Goal: Information Seeking & Learning: Learn about a topic

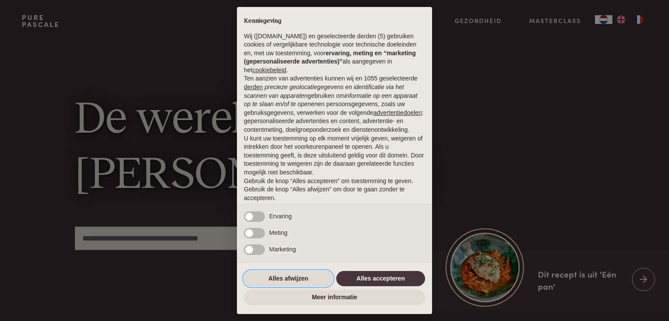
click at [298, 278] on button "Alles afwijzen" at bounding box center [288, 279] width 89 height 16
click at [297, 276] on button "Alles afwijzen" at bounding box center [288, 279] width 89 height 16
click at [297, 277] on button "Alles afwijzen" at bounding box center [288, 279] width 89 height 16
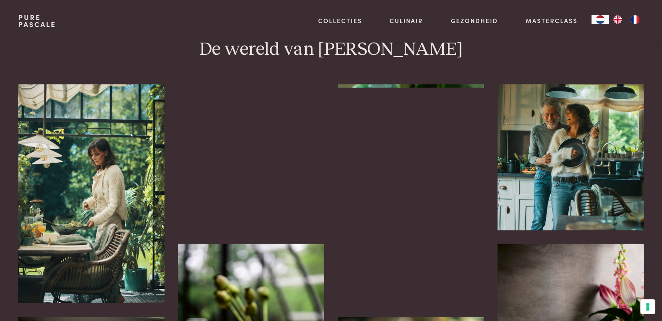
scroll to position [1452, 0]
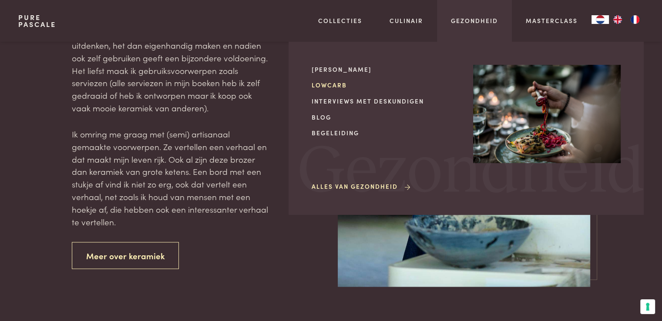
click at [329, 82] on link "Lowcarb" at bounding box center [386, 85] width 148 height 9
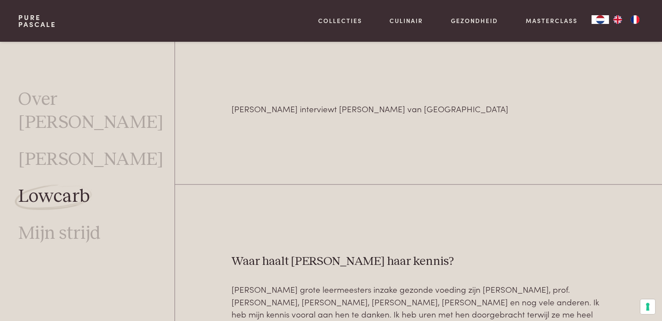
scroll to position [2267, 0]
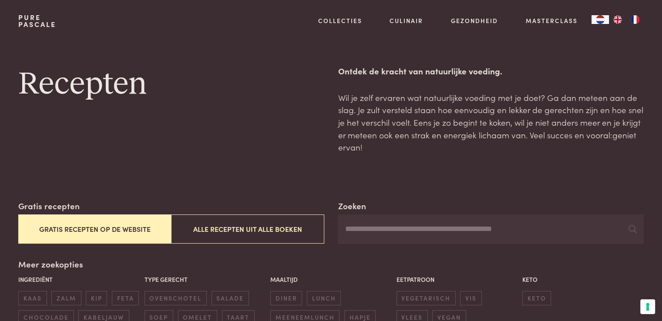
click at [120, 229] on button "Gratis recepten op de website" at bounding box center [94, 229] width 153 height 29
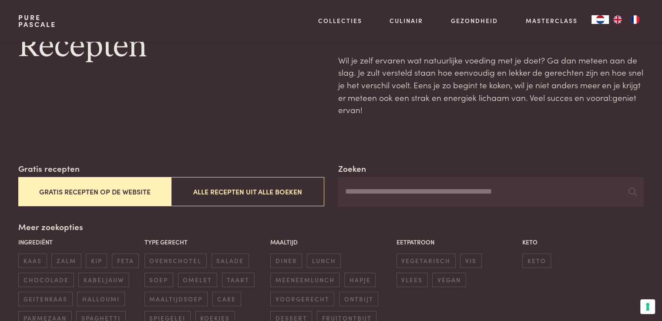
scroll to position [84, 0]
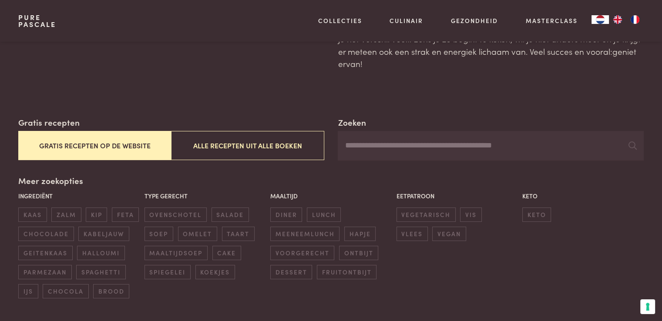
click at [410, 145] on input "Zoeken" at bounding box center [491, 146] width 306 height 30
type input "******"
click at [408, 151] on input "******" at bounding box center [491, 146] width 306 height 30
click at [631, 143] on icon at bounding box center [633, 146] width 8 height 8
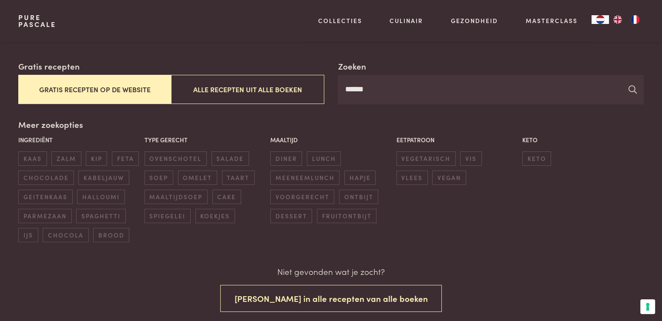
scroll to position [84, 0]
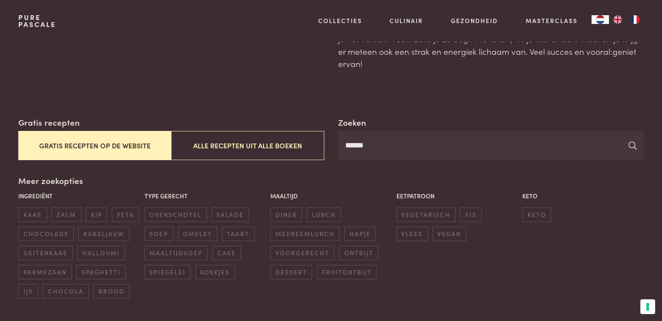
click at [631, 142] on icon at bounding box center [633, 146] width 8 height 8
click at [630, 142] on icon at bounding box center [633, 146] width 8 height 8
click at [631, 142] on icon at bounding box center [633, 146] width 8 height 8
click at [632, 142] on icon at bounding box center [633, 146] width 8 height 8
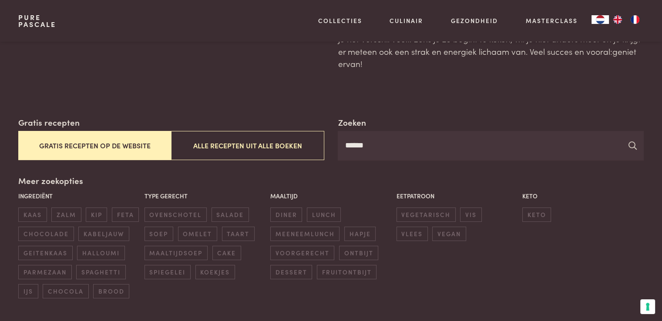
click at [632, 142] on icon at bounding box center [633, 146] width 8 height 8
drag, startPoint x: 632, startPoint y: 142, endPoint x: 612, endPoint y: 184, distance: 46.6
click at [621, 201] on div "Zoeken ****** Gratis recepten Gratis recepten op de website Alle recepten uit a…" at bounding box center [330, 207] width 625 height 182
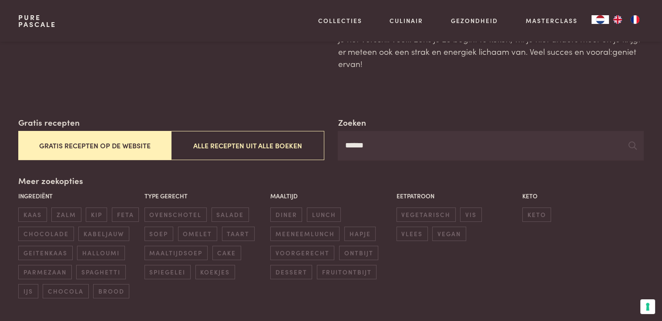
click at [588, 186] on div "Meer zoekopties Ingrediënt kaas zalm kip feta chocolade kabeljauw geitenkaas ha…" at bounding box center [330, 237] width 625 height 124
click at [589, 151] on input "******" at bounding box center [491, 146] width 306 height 30
click at [632, 143] on icon at bounding box center [633, 146] width 8 height 8
click at [238, 233] on span "taart" at bounding box center [238, 234] width 33 height 14
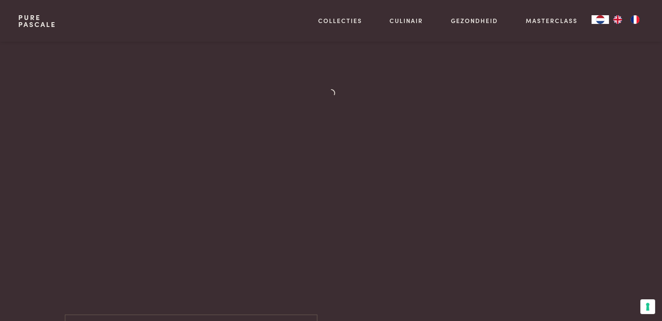
scroll to position [406, 0]
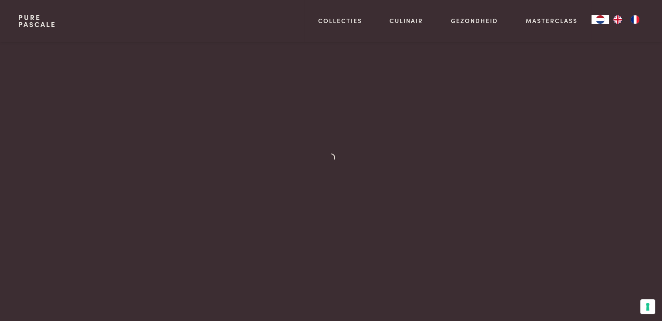
scroll to position [0, 0]
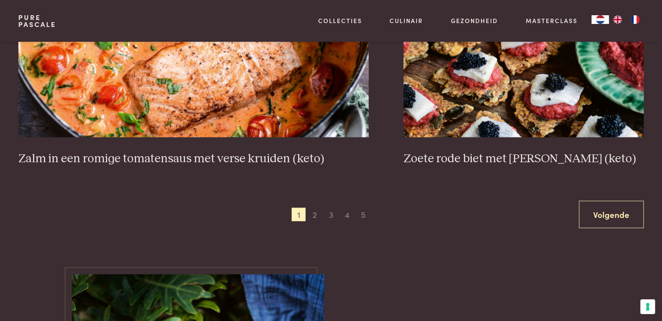
scroll to position [1590, 0]
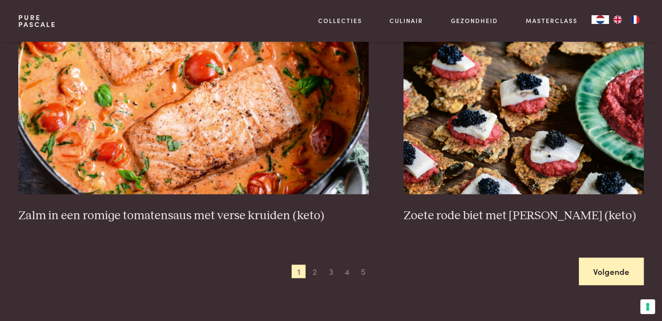
click at [605, 272] on link "Volgende" at bounding box center [611, 271] width 65 height 27
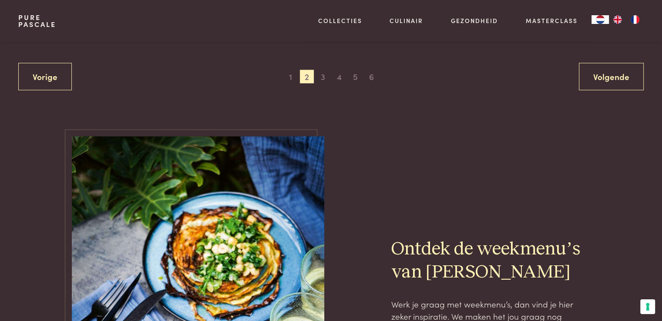
scroll to position [1768, 0]
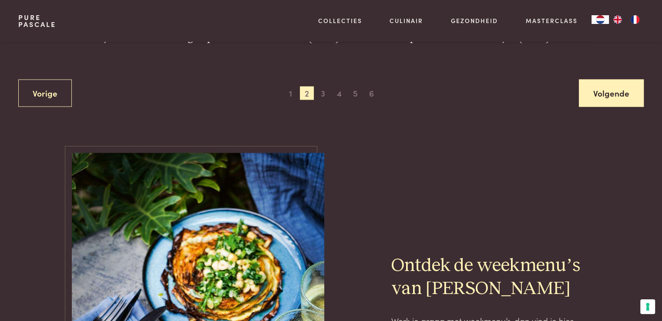
click at [604, 86] on link "Volgende" at bounding box center [611, 93] width 65 height 27
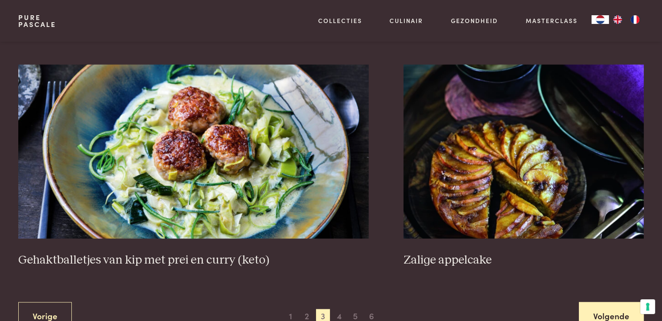
scroll to position [1594, 0]
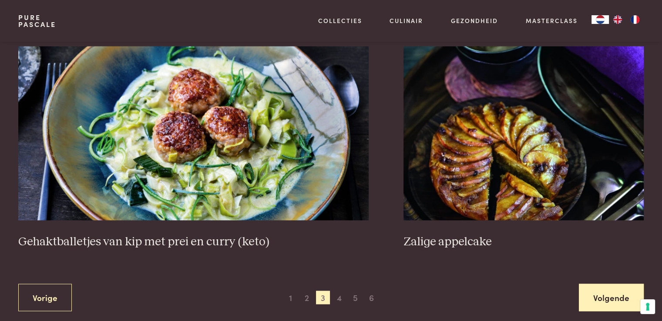
click at [595, 291] on link "Volgende" at bounding box center [611, 297] width 65 height 27
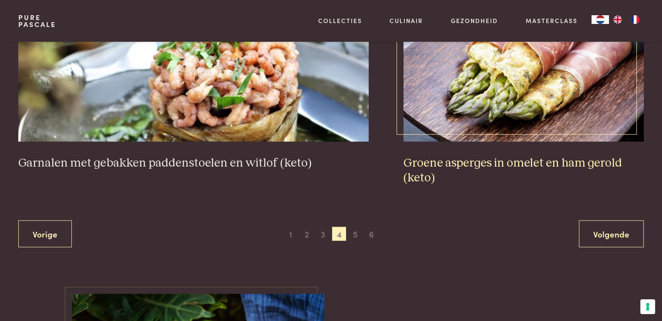
scroll to position [1652, 0]
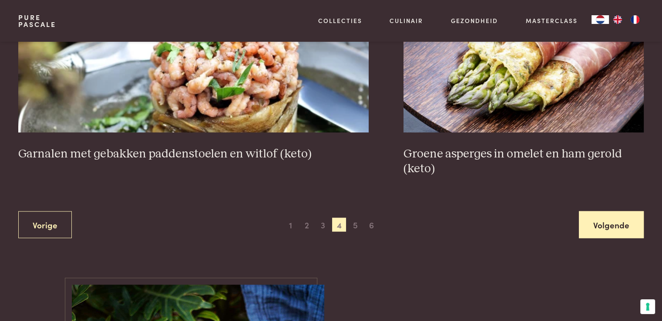
click at [606, 220] on link "Volgende" at bounding box center [611, 224] width 65 height 27
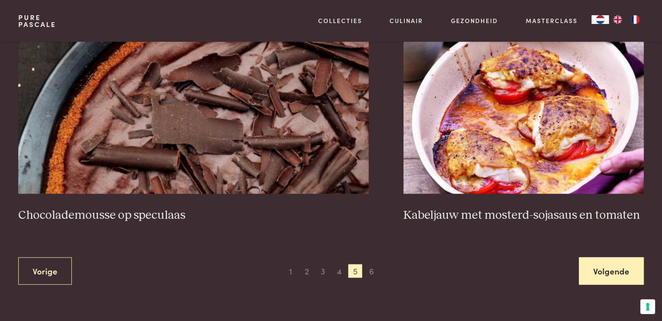
scroll to position [1594, 0]
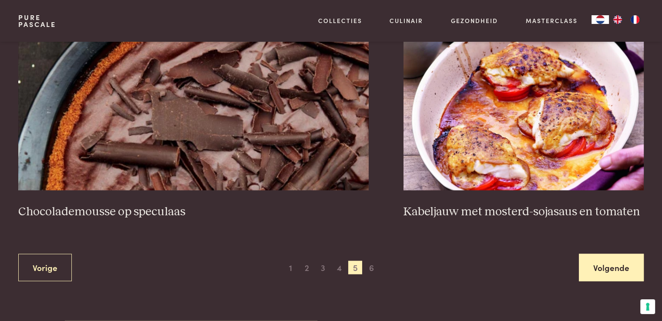
click at [614, 265] on link "Volgende" at bounding box center [611, 267] width 65 height 27
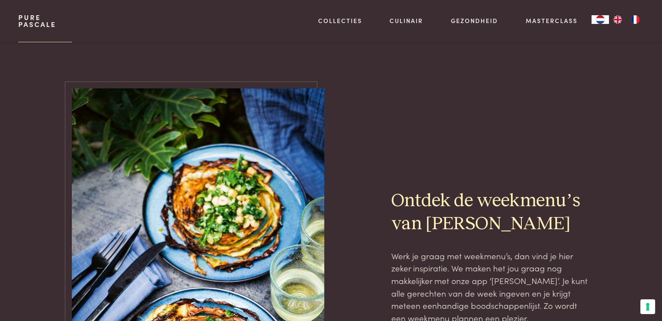
scroll to position [664, 0]
